Goal: Find specific page/section

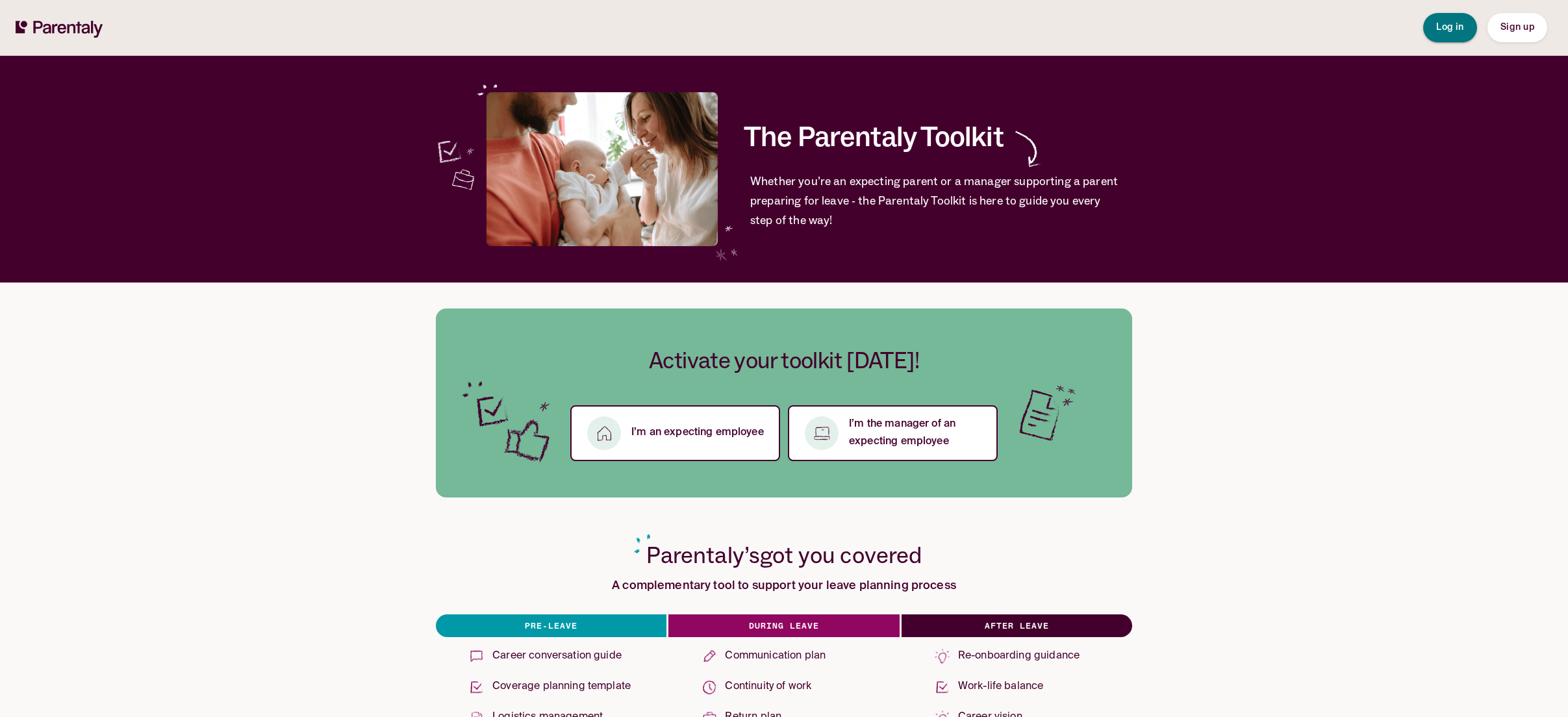
drag, startPoint x: 1453, startPoint y: 23, endPoint x: 1448, endPoint y: 30, distance: 8.6
click at [1453, 23] on span "Log in" at bounding box center [1450, 27] width 28 height 9
